Goal: Task Accomplishment & Management: Use online tool/utility

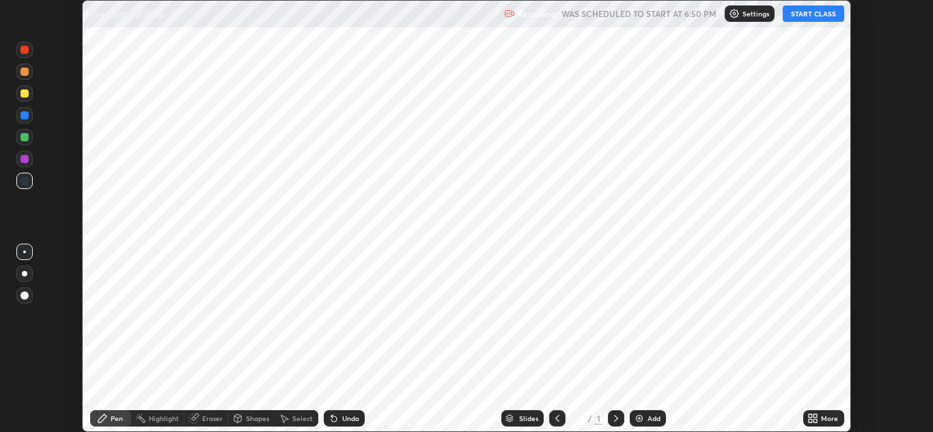
scroll to position [432, 933]
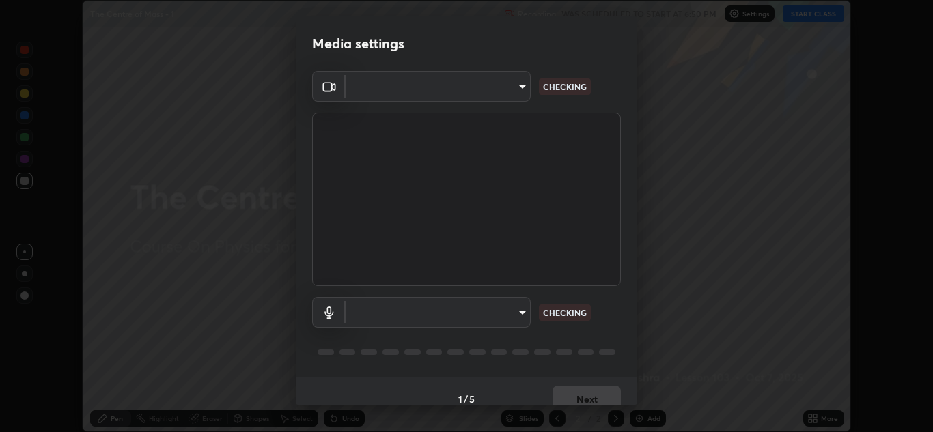
type input "b632b45ffd38abdd59198549972216b0b56846c9a96ca02d214ec0deae62491c"
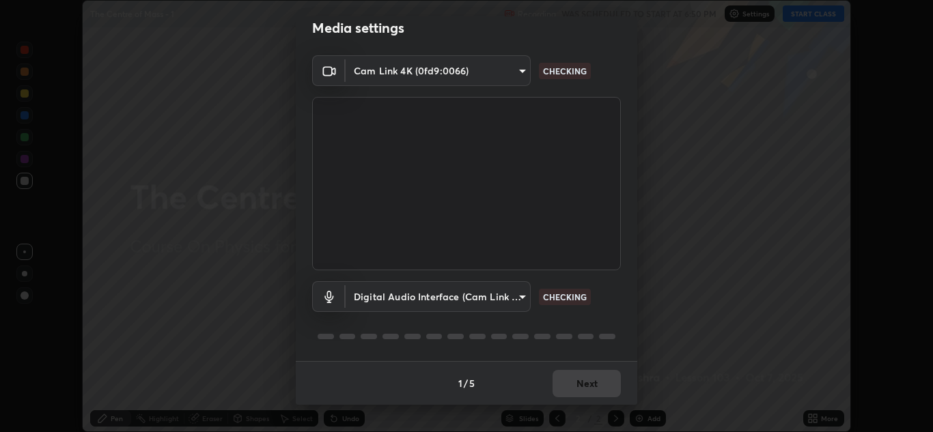
click at [514, 299] on body "Erase all The Centre of Mass - 1 Recording WAS SCHEDULED TO START AT 6:50 PM Se…" at bounding box center [466, 216] width 933 height 432
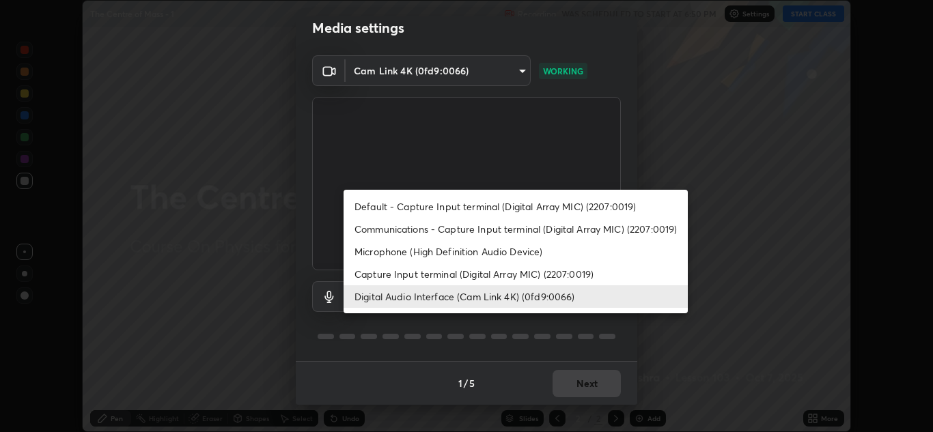
click at [529, 270] on li "Capture Input terminal (Digital Array MIC) (2207:0019)" at bounding box center [516, 274] width 344 height 23
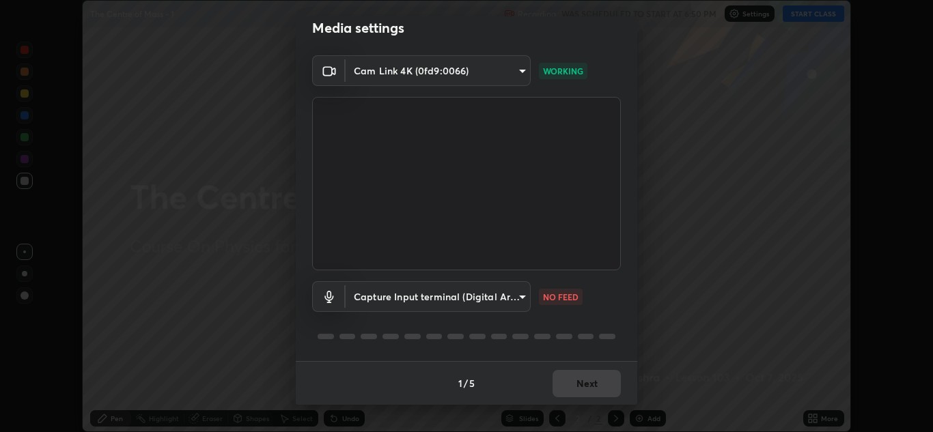
click at [524, 294] on body "Erase all The Centre of Mass - 1 Recording WAS SCHEDULED TO START AT 6:50 PM Se…" at bounding box center [466, 216] width 933 height 432
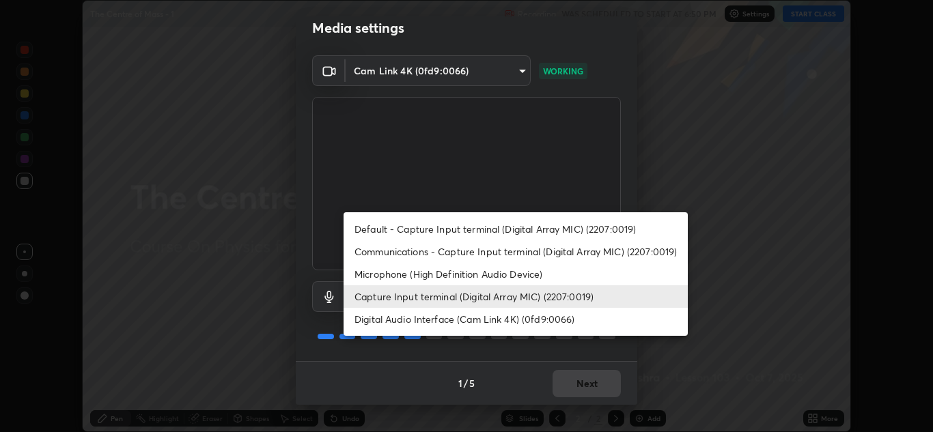
click at [512, 318] on li "Digital Audio Interface (Cam Link 4K) (0fd9:0066)" at bounding box center [516, 319] width 344 height 23
type input "982100a44dc612433311f36baf8083c9f9f1ec29e260bdb0d307f25265b6b0ac"
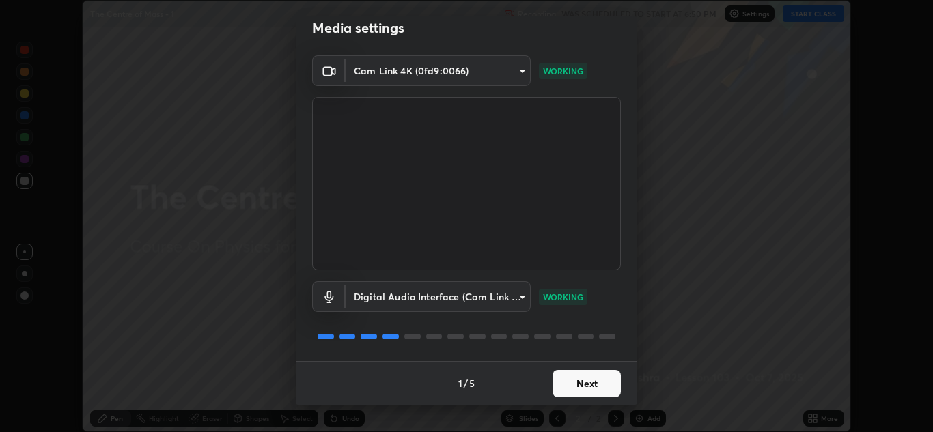
click at [586, 386] on button "Next" at bounding box center [587, 383] width 68 height 27
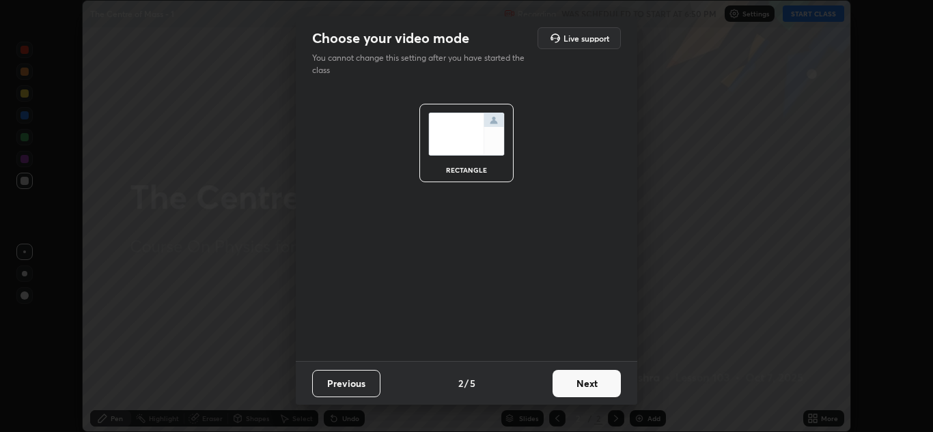
scroll to position [0, 0]
click at [594, 384] on button "Next" at bounding box center [587, 383] width 68 height 27
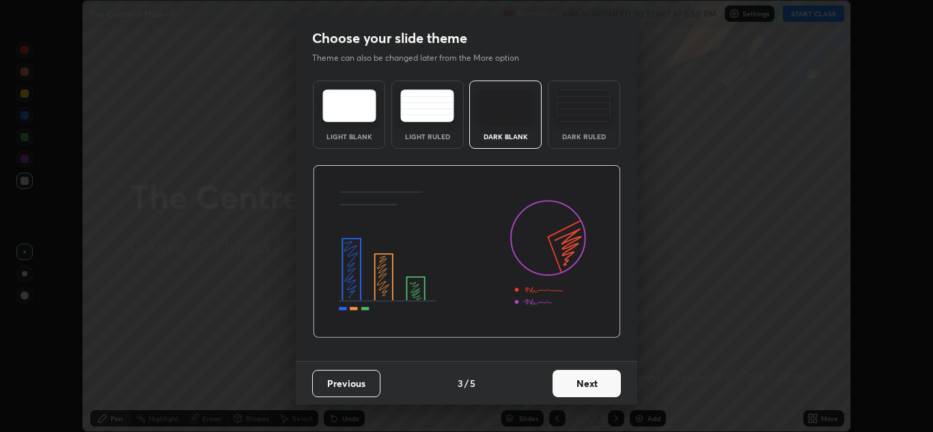
click at [595, 383] on button "Next" at bounding box center [587, 383] width 68 height 27
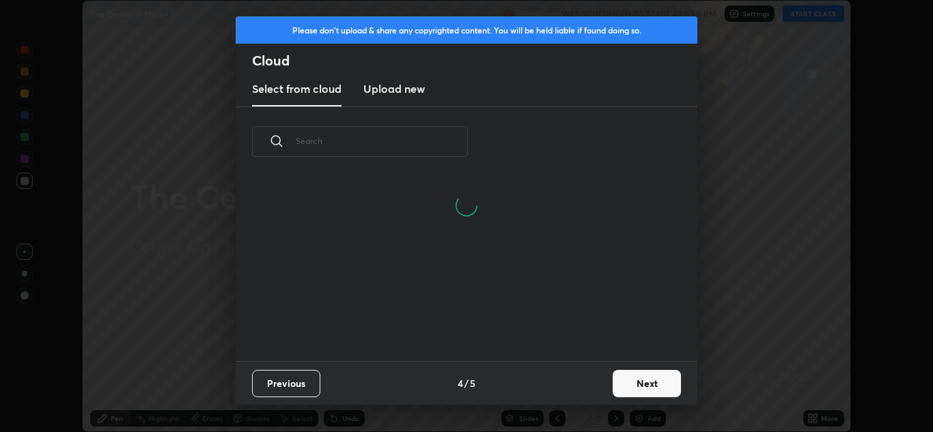
click at [646, 382] on button "Next" at bounding box center [647, 383] width 68 height 27
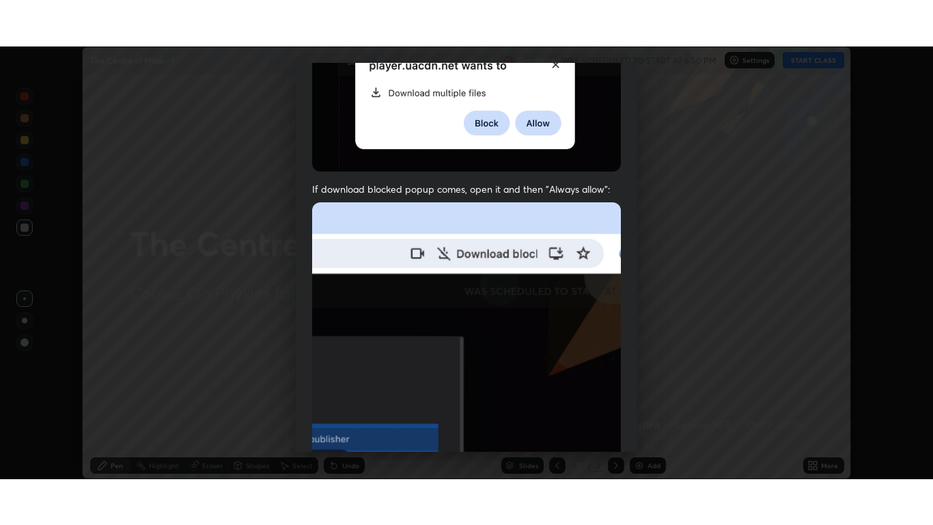
scroll to position [295, 0]
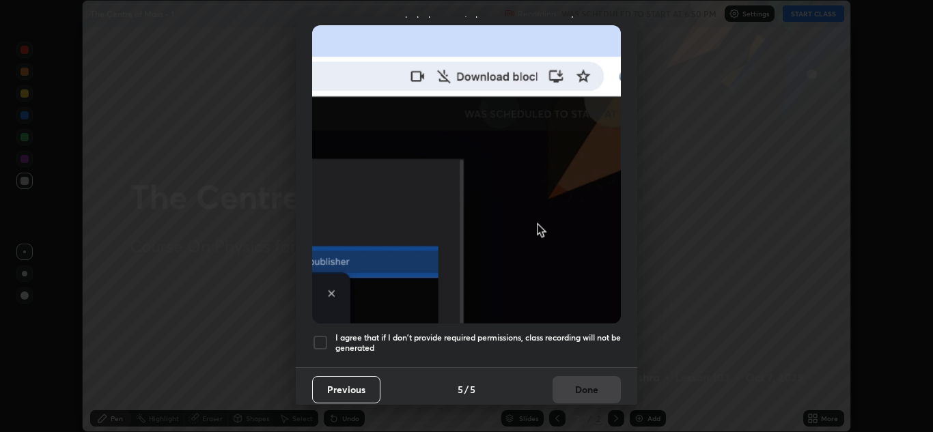
click at [323, 339] on div at bounding box center [320, 343] width 16 height 16
click at [590, 382] on button "Done" at bounding box center [587, 389] width 68 height 27
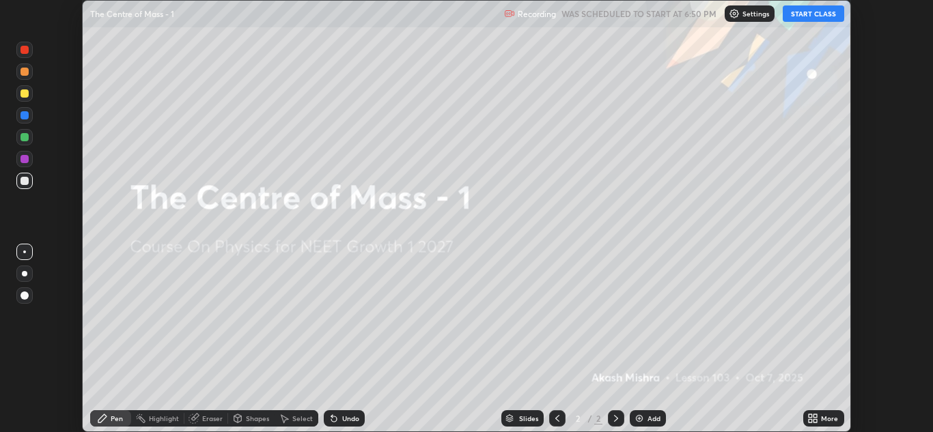
click at [811, 415] on icon at bounding box center [810, 416] width 3 height 3
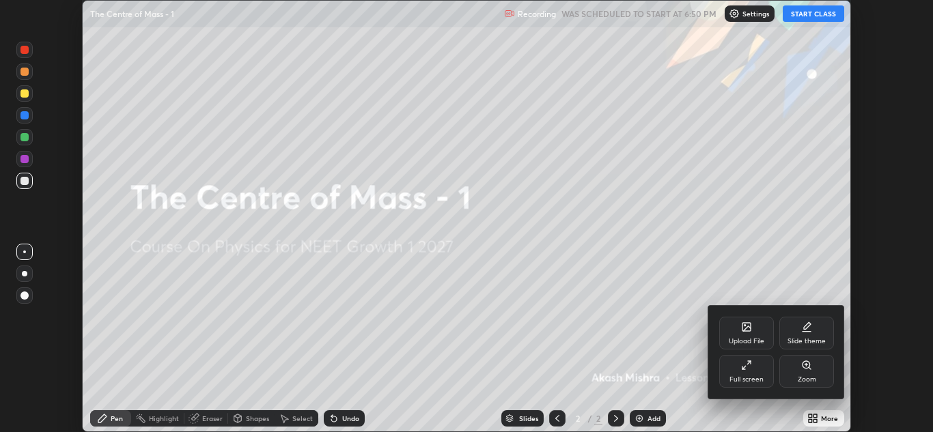
click at [756, 374] on div "Full screen" at bounding box center [746, 371] width 55 height 33
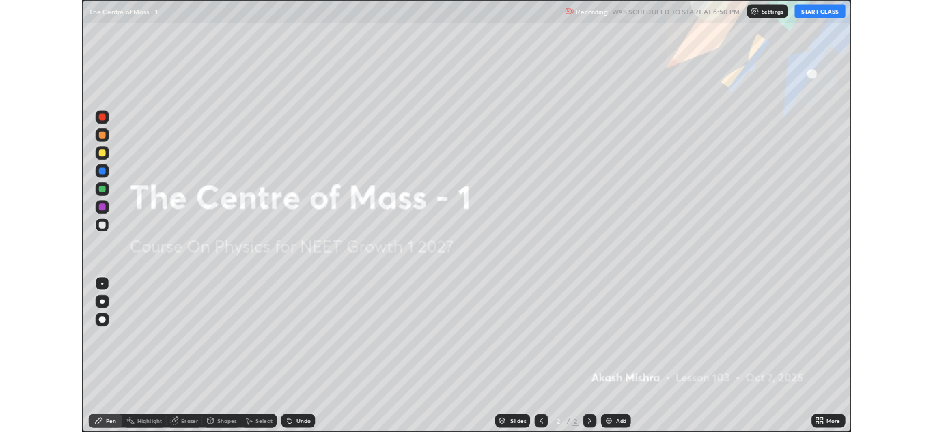
scroll to position [525, 933]
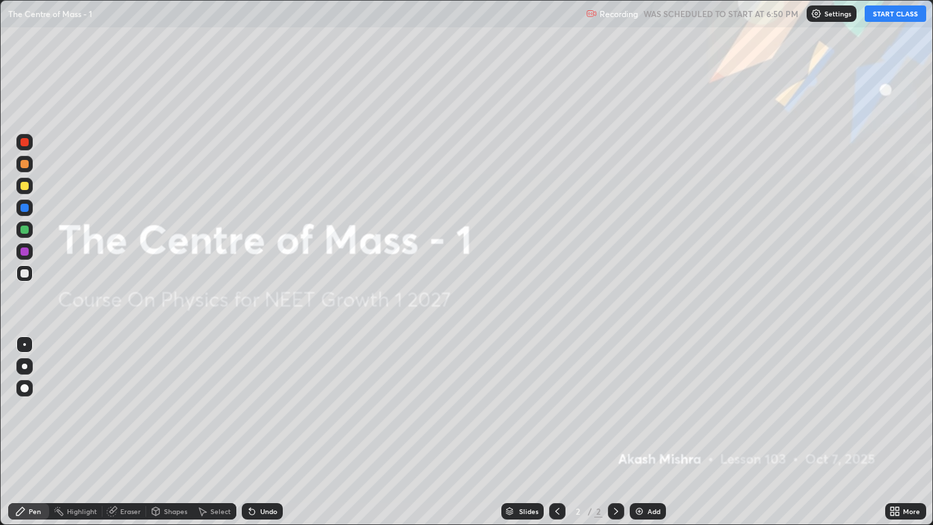
click at [893, 432] on icon at bounding box center [892, 508] width 3 height 3
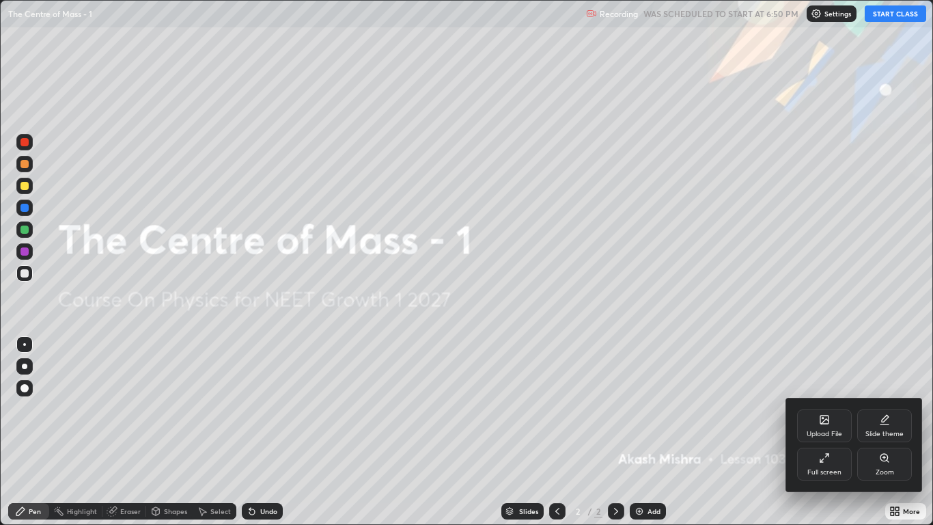
click at [813, 432] on div "Full screen" at bounding box center [824, 463] width 55 height 33
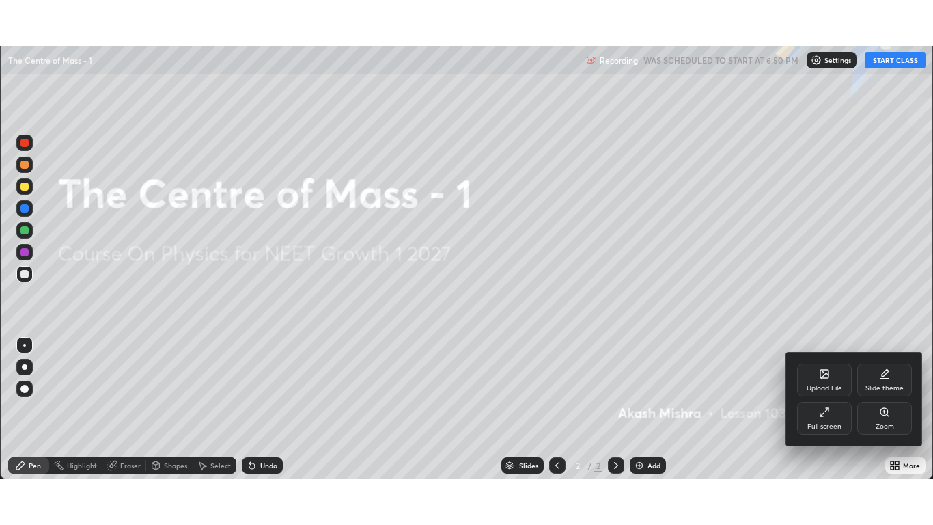
scroll to position [67876, 67376]
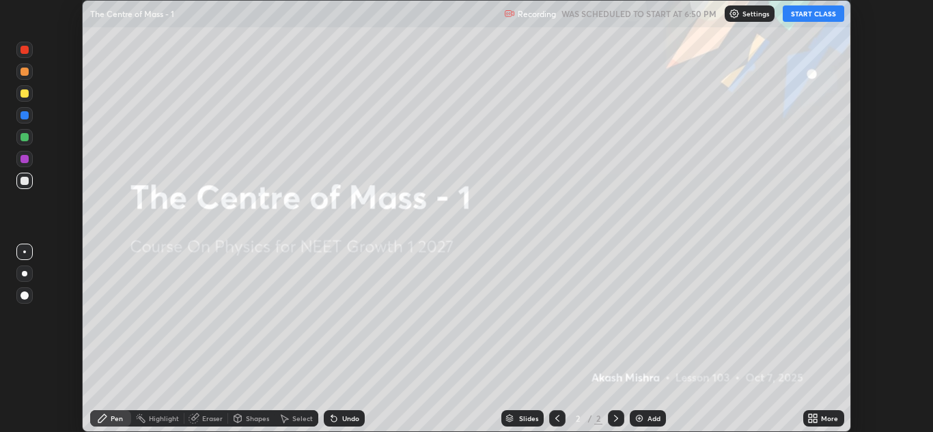
click at [813, 15] on button "START CLASS" at bounding box center [813, 13] width 61 height 16
click at [814, 416] on icon at bounding box center [815, 416] width 3 height 3
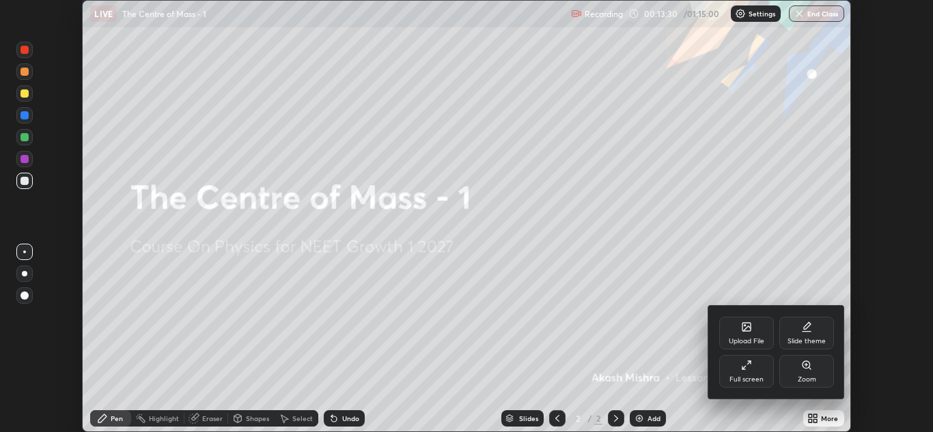
click at [745, 371] on div "Full screen" at bounding box center [746, 371] width 55 height 33
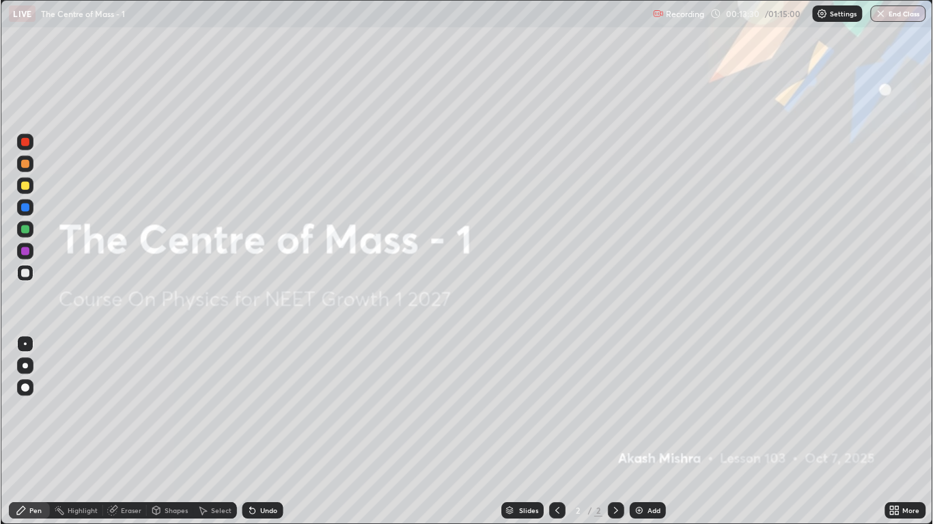
scroll to position [525, 933]
click at [645, 432] on div "Add" at bounding box center [648, 511] width 36 height 16
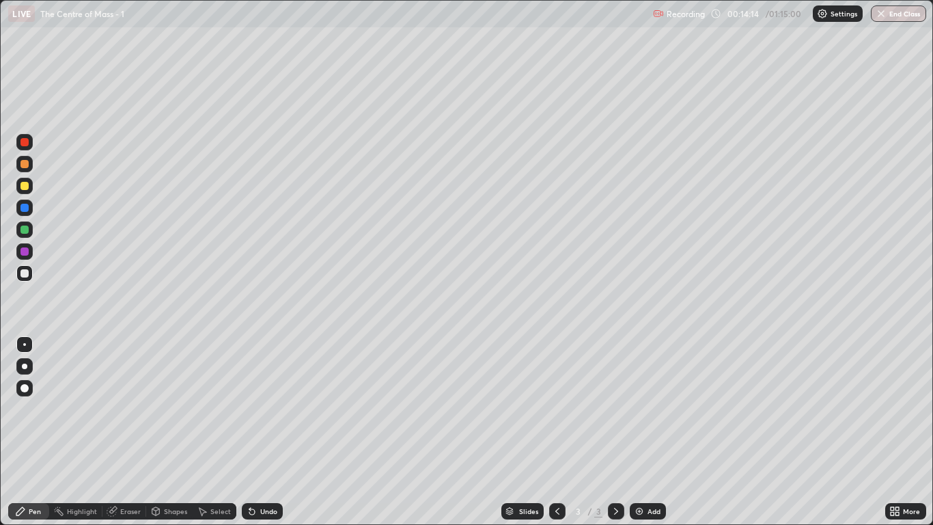
click at [29, 184] on div at bounding box center [24, 186] width 16 height 16
click at [25, 366] on div at bounding box center [24, 365] width 5 height 5
click at [262, 432] on div "Undo" at bounding box center [268, 511] width 17 height 7
click at [258, 432] on div "Undo" at bounding box center [262, 511] width 41 height 16
click at [174, 432] on div "Shapes" at bounding box center [175, 511] width 23 height 7
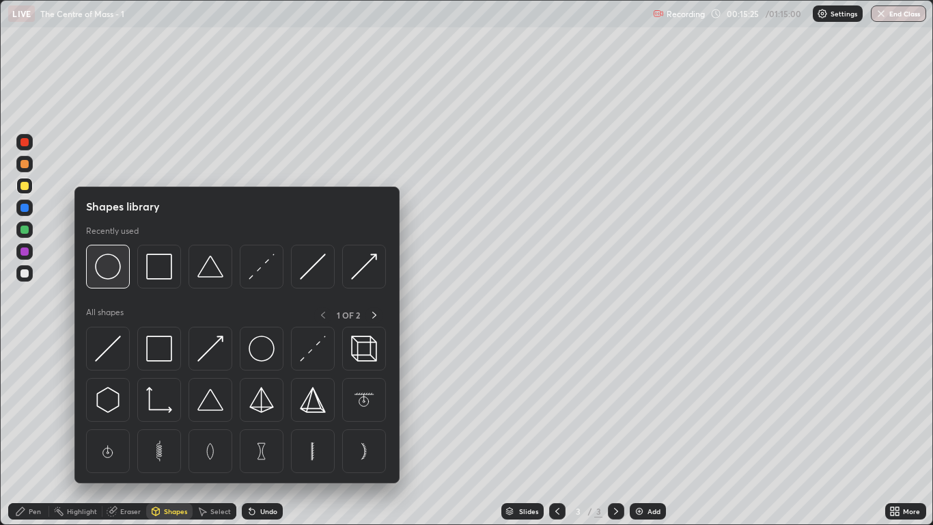
click at [116, 264] on img at bounding box center [108, 266] width 26 height 26
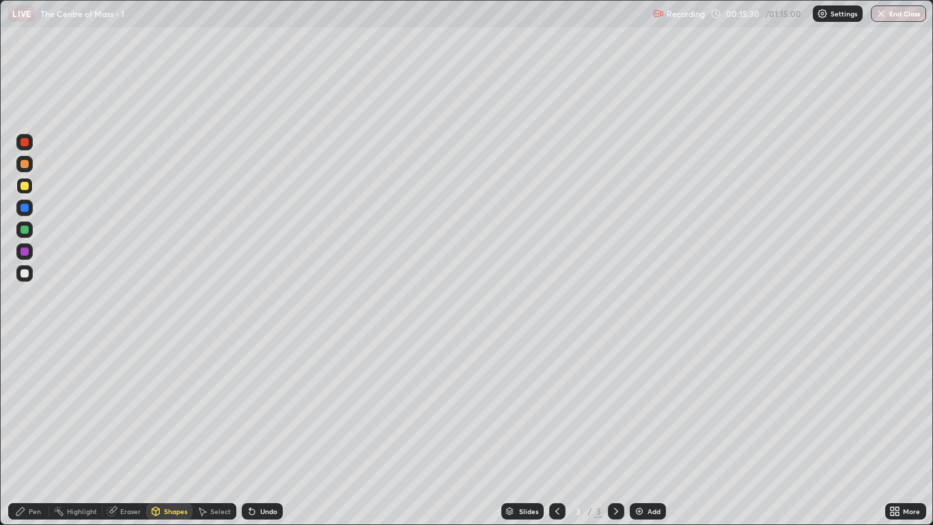
click at [214, 432] on div "Select" at bounding box center [220, 511] width 20 height 7
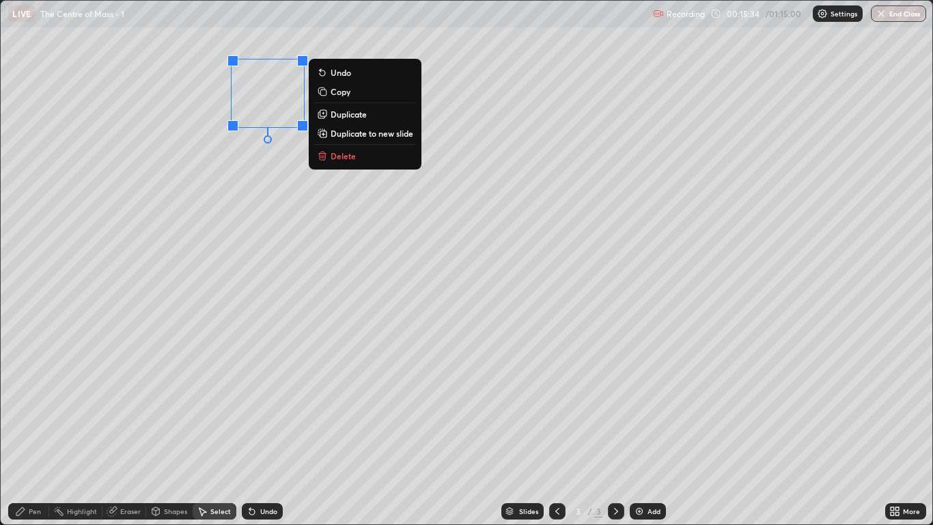
click at [280, 164] on div "0 ° Undo Copy Duplicate Duplicate to new slide Delete" at bounding box center [466, 262] width 931 height 523
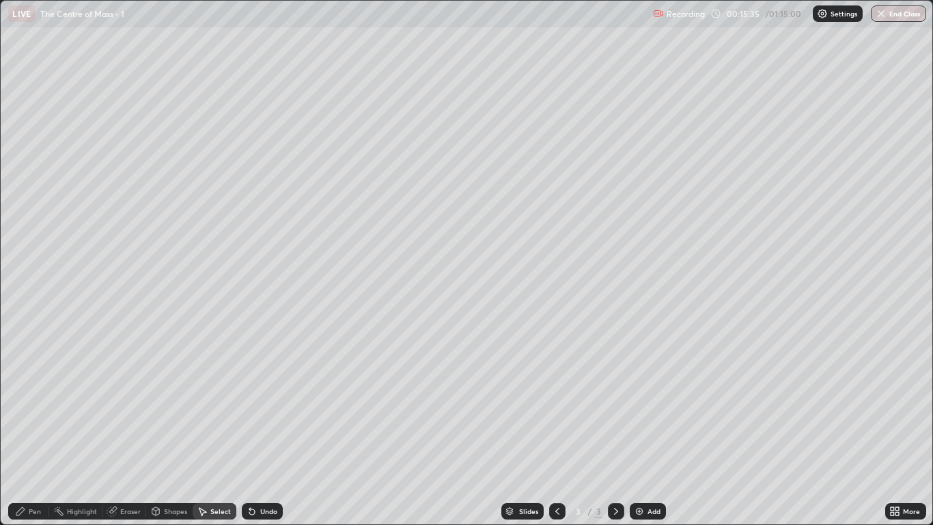
click at [39, 432] on div "Pen" at bounding box center [28, 511] width 41 height 16
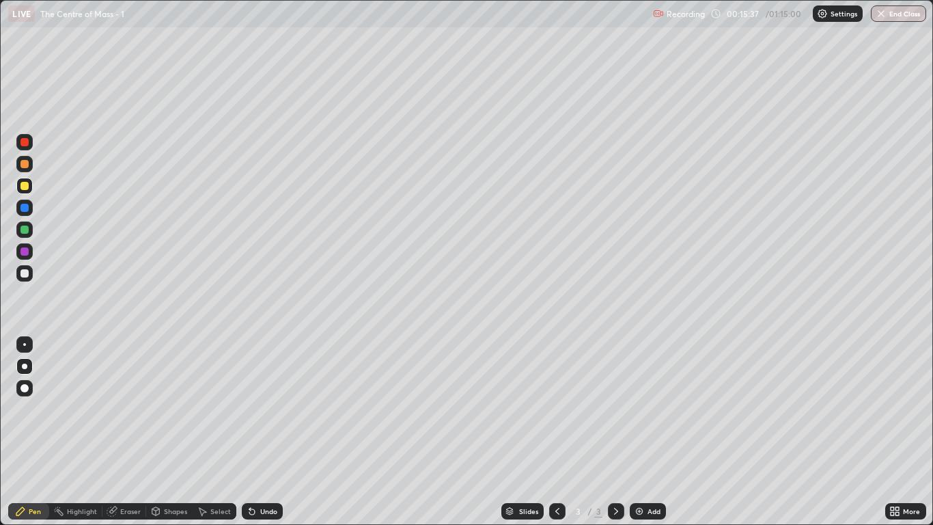
click at [32, 193] on div at bounding box center [24, 186] width 16 height 22
click at [255, 432] on icon at bounding box center [252, 510] width 11 height 11
click at [125, 432] on div "Eraser" at bounding box center [130, 511] width 20 height 7
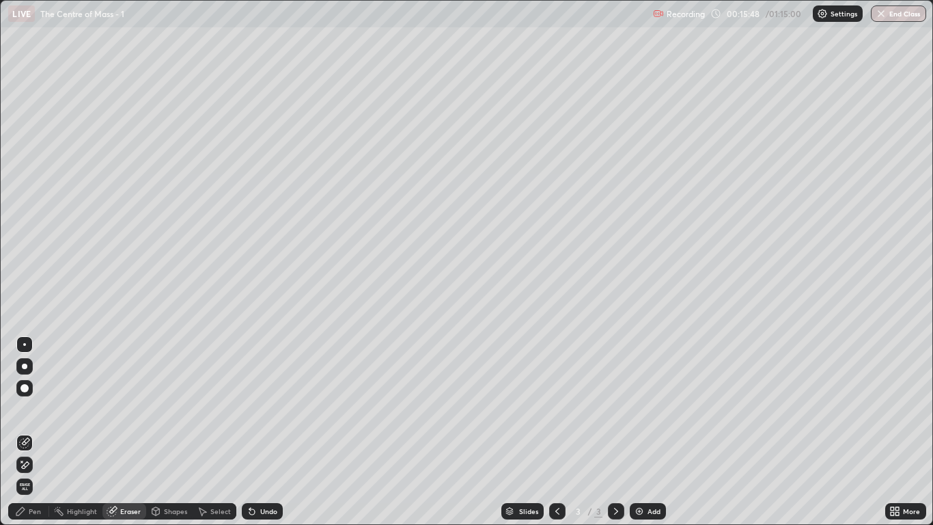
click at [37, 432] on div "Pen" at bounding box center [28, 511] width 41 height 16
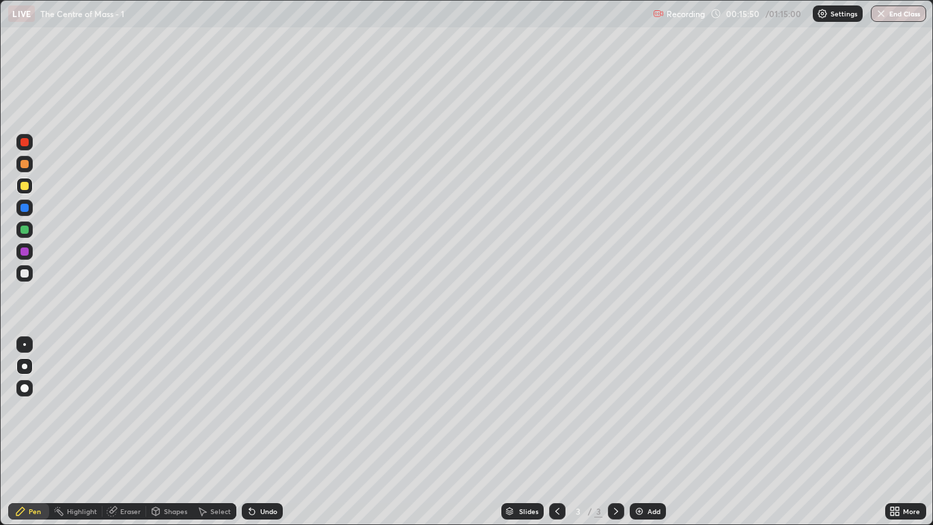
click at [24, 189] on div at bounding box center [24, 186] width 8 height 8
click at [24, 231] on div at bounding box center [24, 229] width 8 height 8
click at [262, 432] on div "Undo" at bounding box center [262, 511] width 41 height 16
click at [265, 432] on div "Undo" at bounding box center [268, 511] width 17 height 7
click at [29, 273] on div at bounding box center [24, 273] width 16 height 16
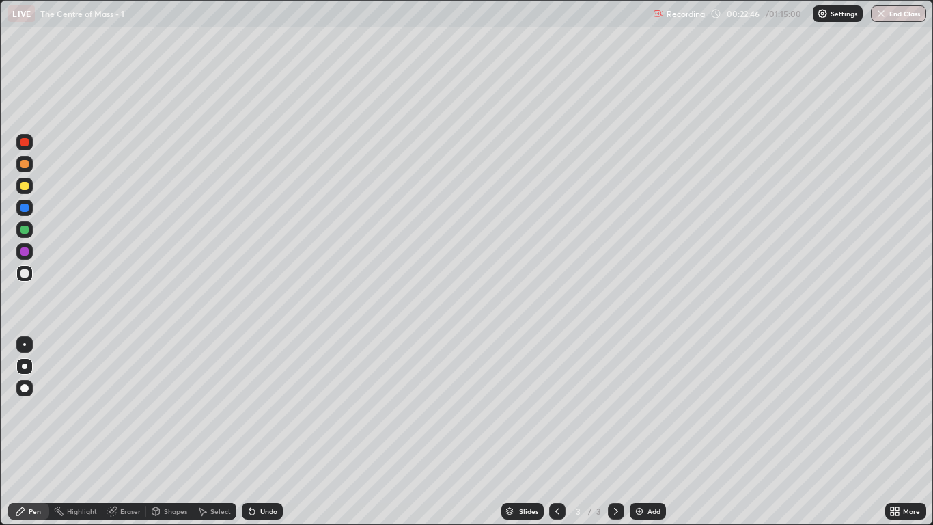
click at [26, 186] on div at bounding box center [24, 186] width 8 height 8
click at [121, 432] on div "Eraser" at bounding box center [130, 511] width 20 height 7
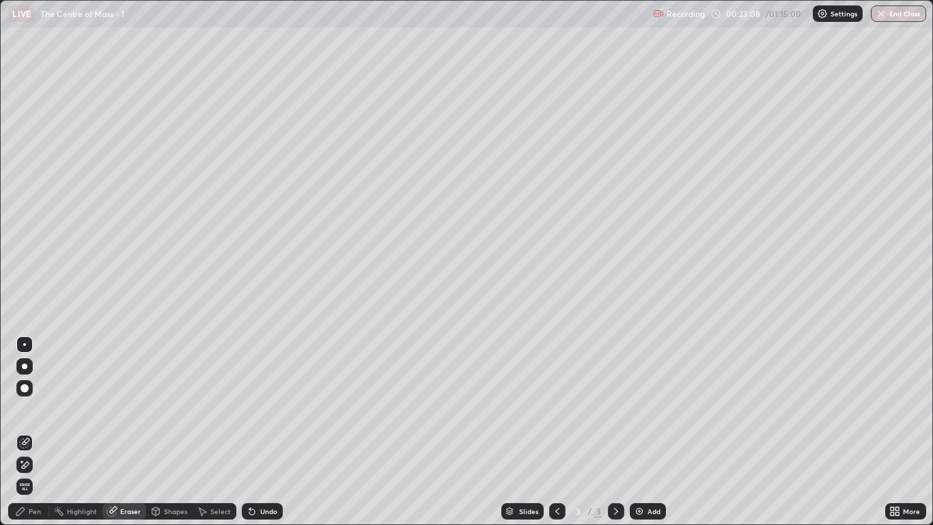
click at [26, 432] on icon at bounding box center [20, 510] width 11 height 11
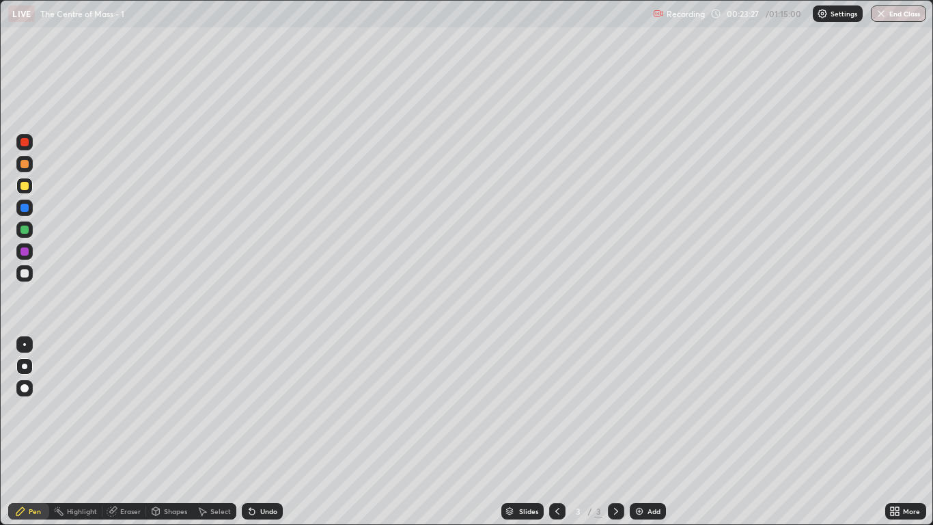
click at [123, 432] on div "Eraser" at bounding box center [130, 511] width 20 height 7
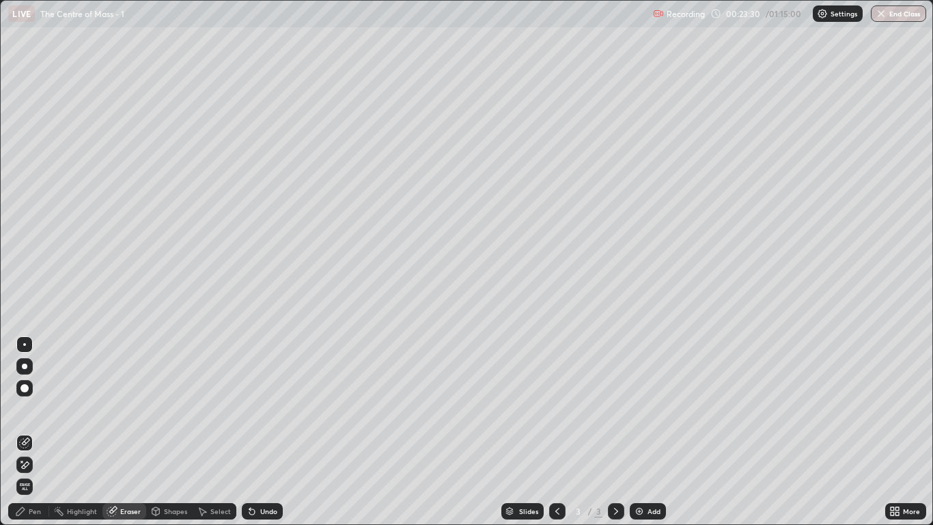
click at [30, 432] on div "Pen" at bounding box center [35, 511] width 12 height 7
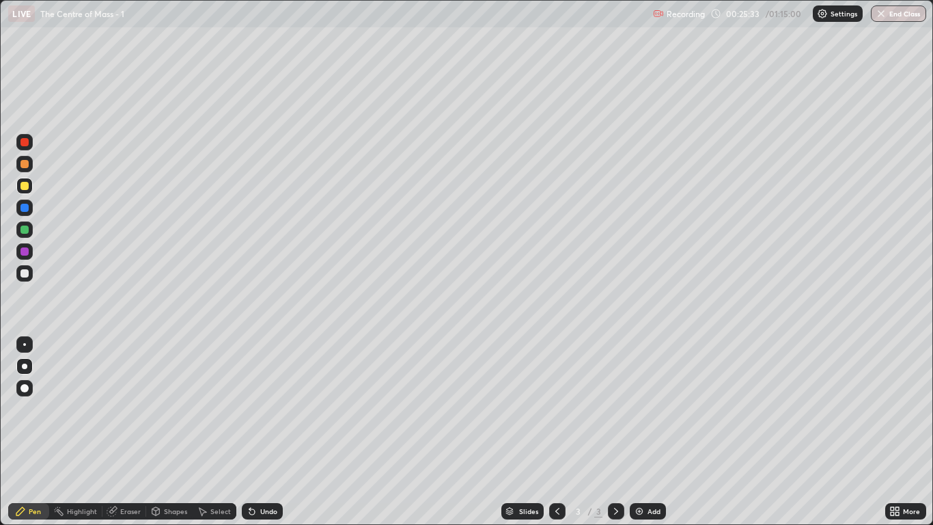
click at [648, 432] on div "Add" at bounding box center [654, 511] width 13 height 7
click at [31, 271] on div at bounding box center [24, 273] width 16 height 16
click at [260, 432] on div "Undo" at bounding box center [268, 511] width 17 height 7
click at [250, 432] on icon at bounding box center [251, 511] width 5 height 5
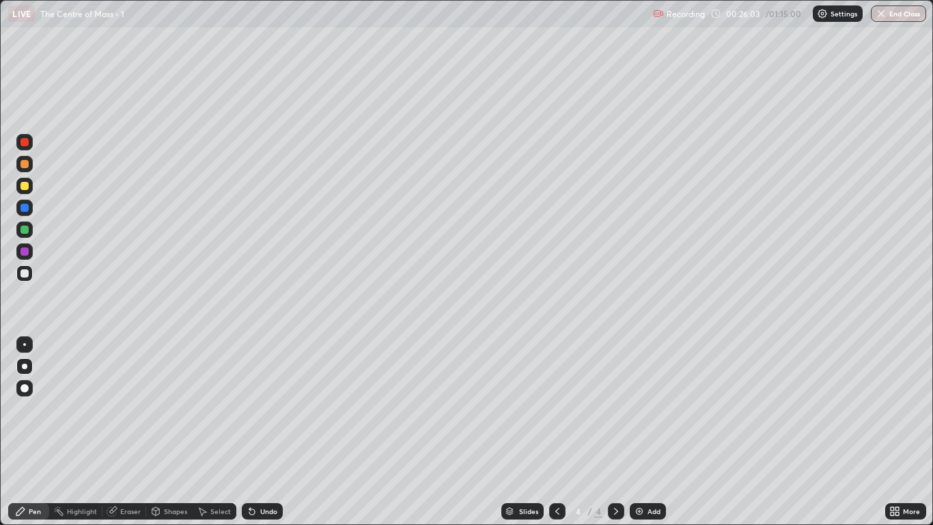
click at [267, 432] on div "Undo" at bounding box center [262, 511] width 41 height 16
click at [265, 432] on div "Undo" at bounding box center [262, 511] width 41 height 16
click at [262, 432] on div "Undo" at bounding box center [262, 511] width 41 height 16
click at [30, 184] on div at bounding box center [24, 186] width 16 height 16
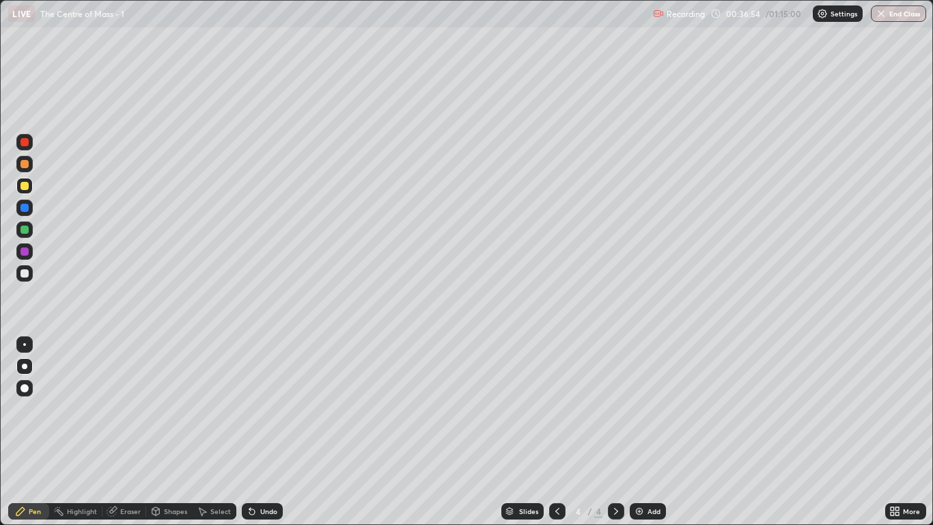
click at [26, 186] on div at bounding box center [24, 186] width 8 height 8
click at [31, 231] on div at bounding box center [24, 229] width 16 height 16
click at [27, 171] on div at bounding box center [24, 164] width 16 height 16
click at [27, 193] on div at bounding box center [24, 186] width 16 height 16
click at [25, 230] on div at bounding box center [24, 229] width 8 height 8
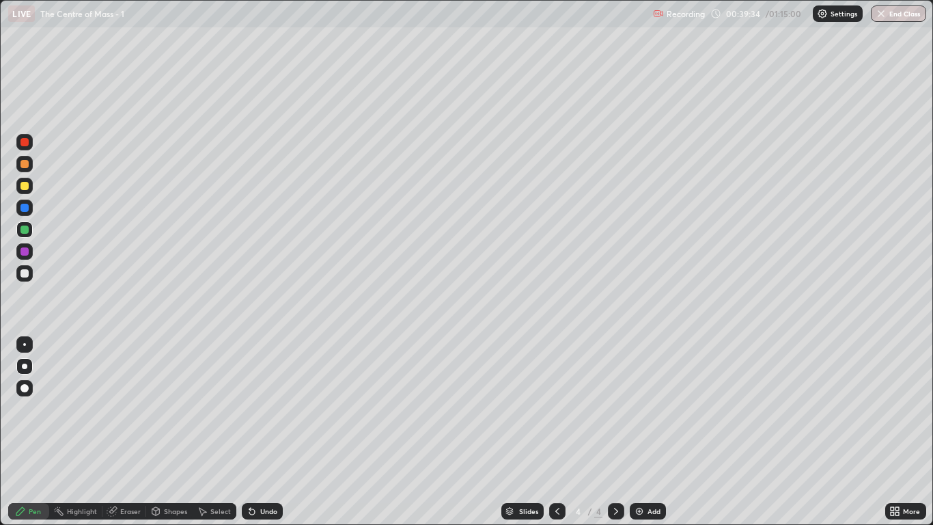
click at [255, 432] on icon at bounding box center [252, 510] width 11 height 11
click at [256, 432] on div "Undo" at bounding box center [262, 511] width 41 height 16
click at [29, 185] on div at bounding box center [24, 186] width 16 height 16
click at [271, 432] on div "Undo" at bounding box center [268, 511] width 17 height 7
click at [25, 274] on div at bounding box center [24, 273] width 8 height 8
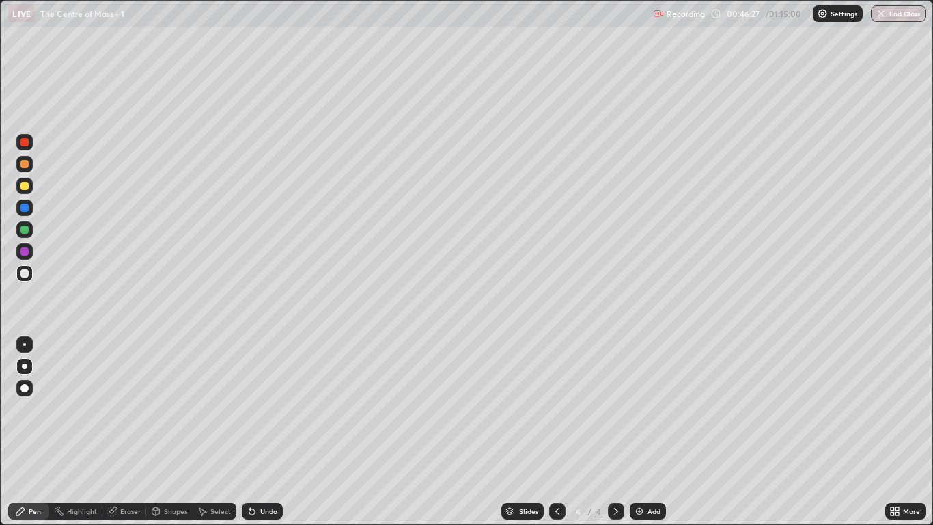
click at [651, 432] on div "Add" at bounding box center [654, 511] width 13 height 7
click at [27, 189] on div at bounding box center [24, 186] width 8 height 8
click at [26, 140] on div at bounding box center [24, 142] width 8 height 8
click at [25, 186] on div at bounding box center [24, 186] width 8 height 8
click at [27, 144] on div at bounding box center [24, 142] width 8 height 8
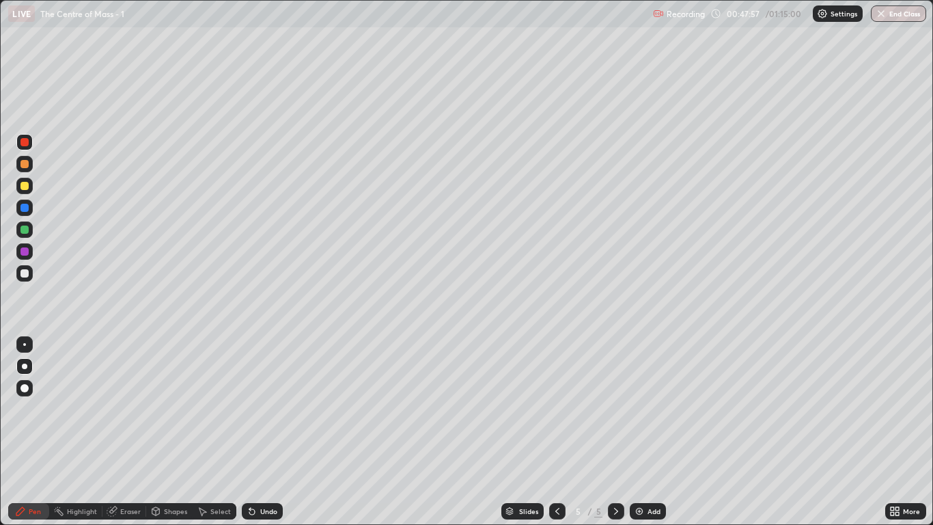
click at [24, 188] on div at bounding box center [24, 186] width 8 height 8
click at [25, 268] on div at bounding box center [24, 273] width 16 height 16
click at [26, 237] on div at bounding box center [24, 229] width 16 height 16
click at [25, 273] on div at bounding box center [24, 273] width 8 height 8
click at [31, 168] on div at bounding box center [24, 164] width 16 height 16
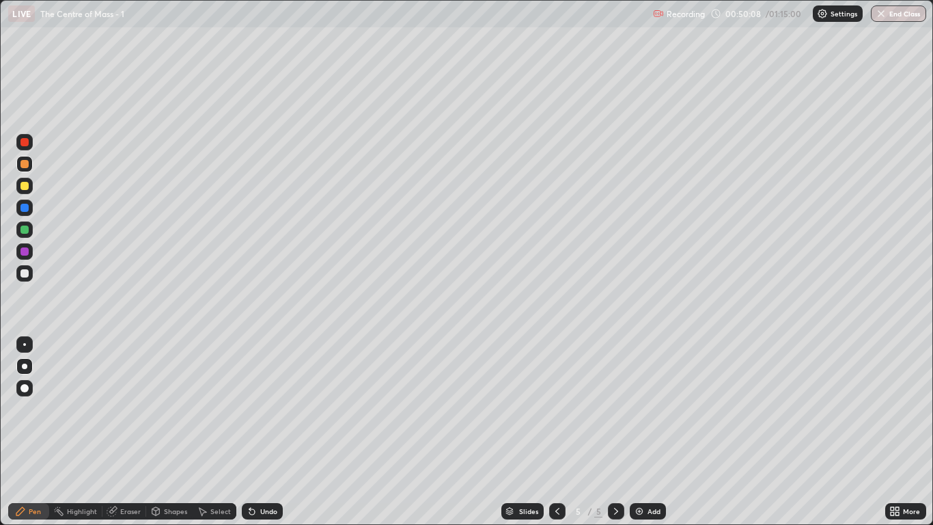
click at [265, 432] on div "Undo" at bounding box center [262, 511] width 41 height 16
click at [656, 432] on div "Add" at bounding box center [654, 511] width 13 height 7
click at [31, 275] on div at bounding box center [24, 273] width 16 height 16
click at [263, 432] on div "Undo" at bounding box center [262, 511] width 41 height 16
click at [31, 186] on div at bounding box center [24, 186] width 16 height 16
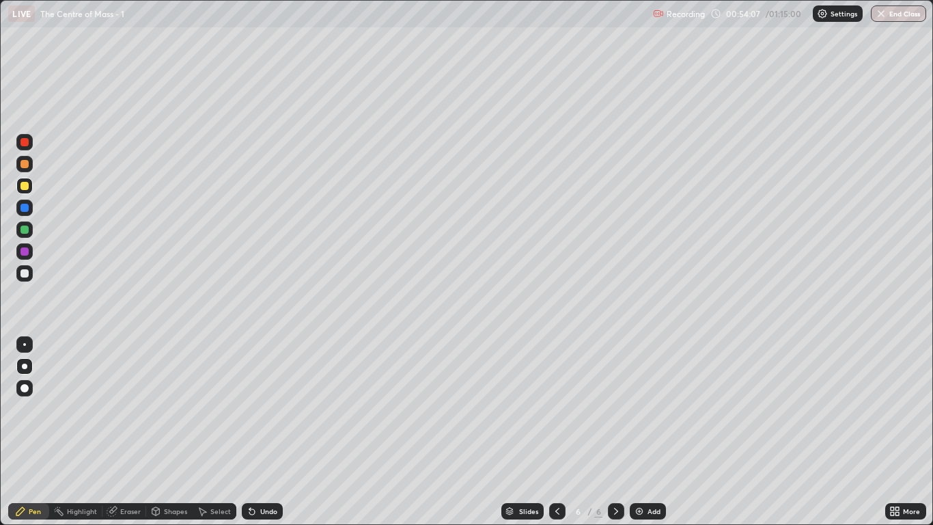
click at [28, 166] on div at bounding box center [24, 164] width 8 height 8
click at [558, 432] on icon at bounding box center [557, 510] width 11 height 11
click at [615, 432] on icon at bounding box center [616, 511] width 4 height 7
click at [25, 273] on div at bounding box center [24, 273] width 8 height 8
click at [25, 186] on div at bounding box center [24, 186] width 8 height 8
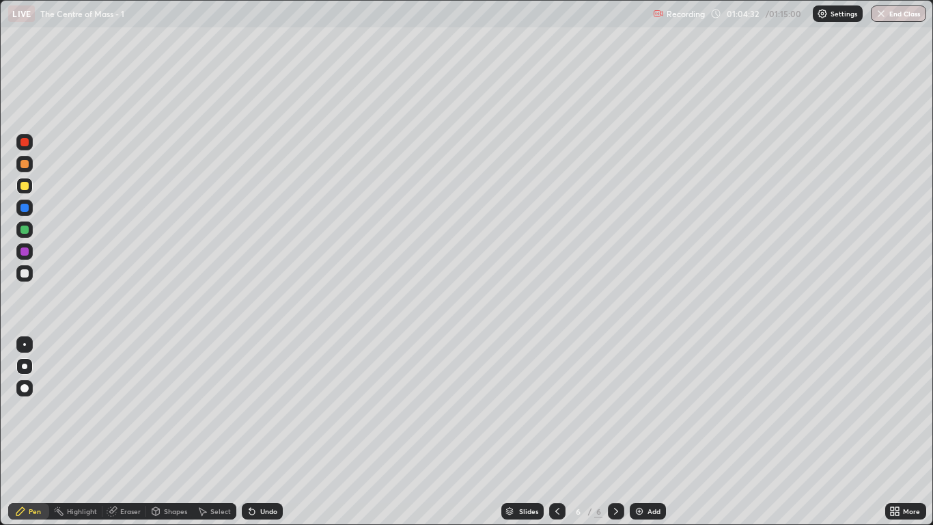
click at [24, 273] on div at bounding box center [24, 273] width 8 height 8
click at [904, 16] on button "End Class" at bounding box center [898, 13] width 55 height 16
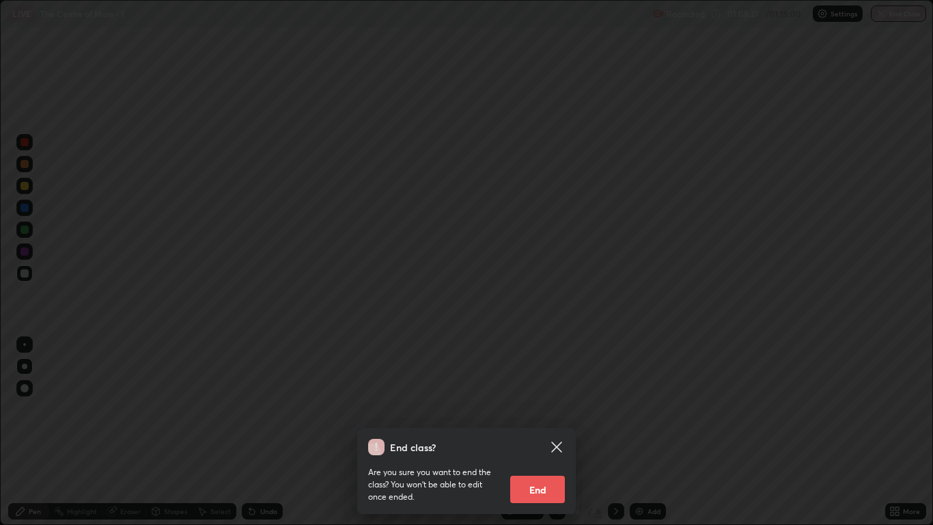
click at [543, 432] on button "End" at bounding box center [537, 488] width 55 height 27
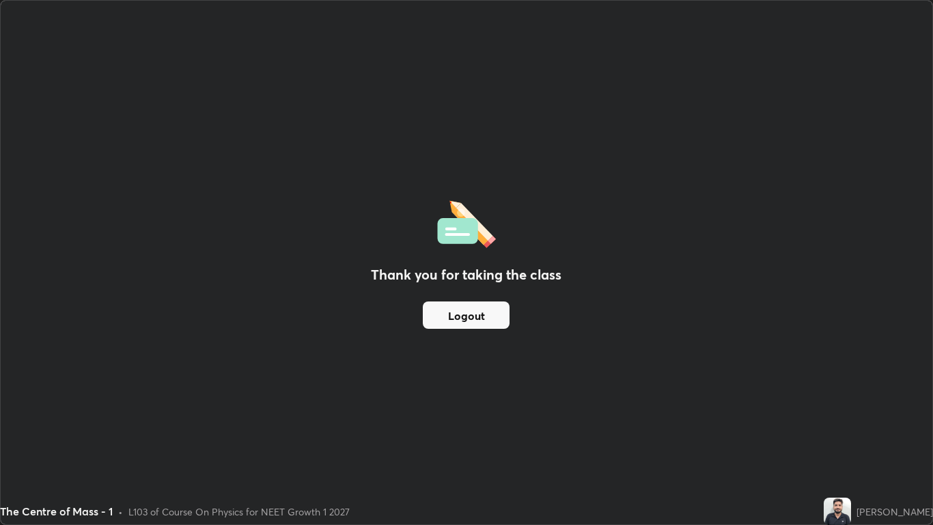
click at [477, 315] on button "Logout" at bounding box center [466, 314] width 87 height 27
